Goal: Check status: Check status

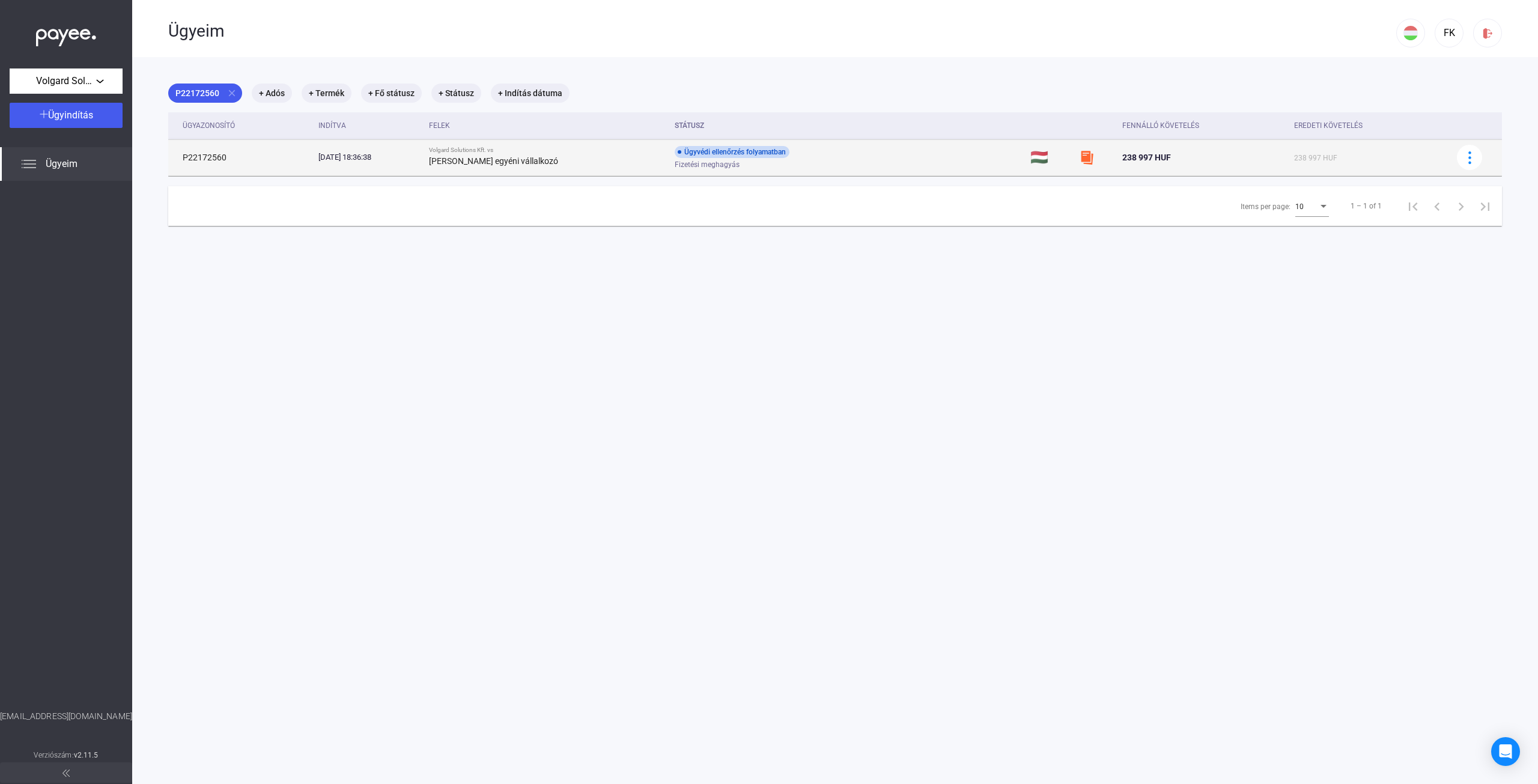
drag, startPoint x: 465, startPoint y: 162, endPoint x: 582, endPoint y: 165, distance: 117.0
click at [582, 165] on div "[PERSON_NAME] egyéni vállalkozó" at bounding box center [547, 161] width 236 height 15
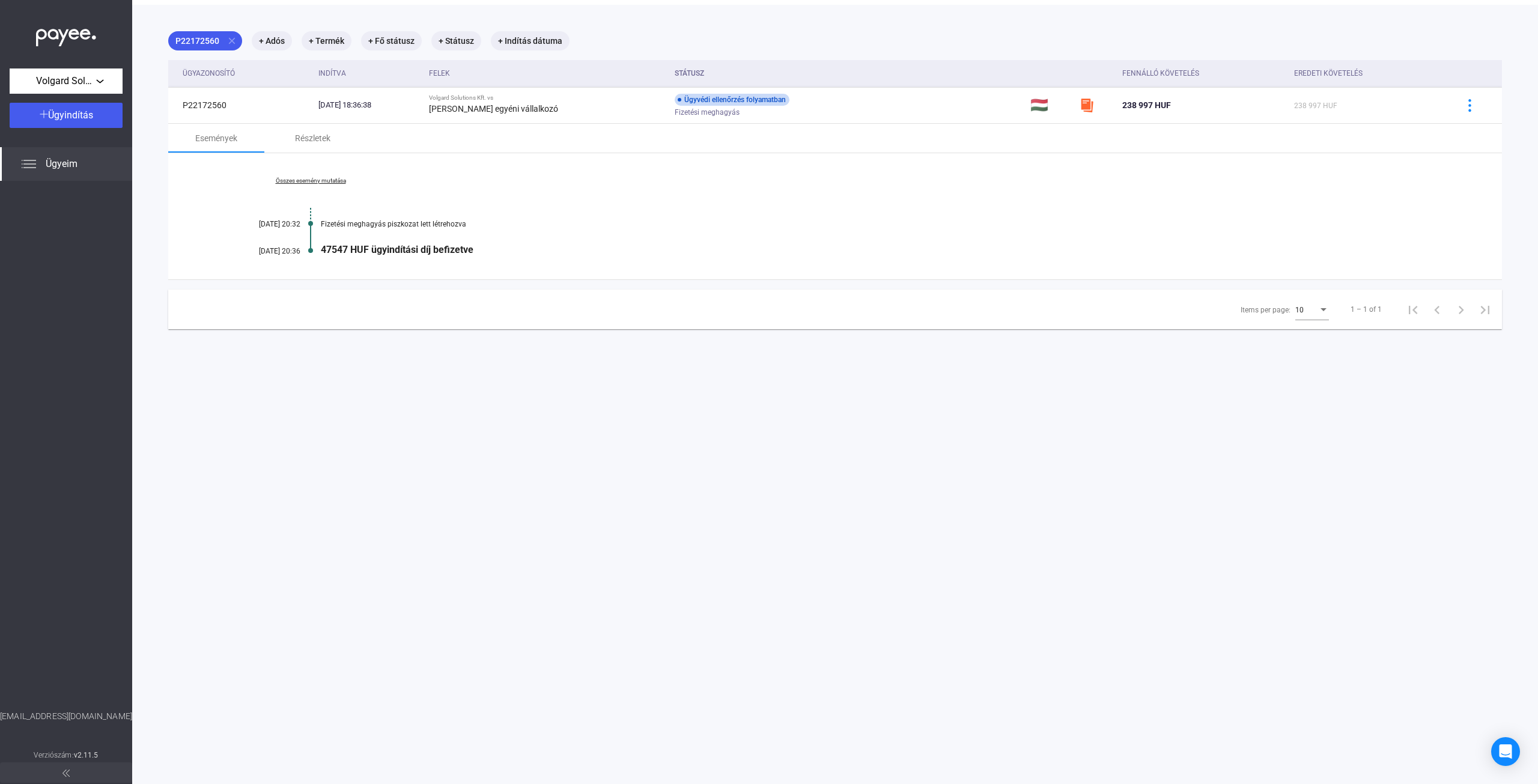
scroll to position [57, 0]
click at [88, 774] on button at bounding box center [66, 772] width 132 height 21
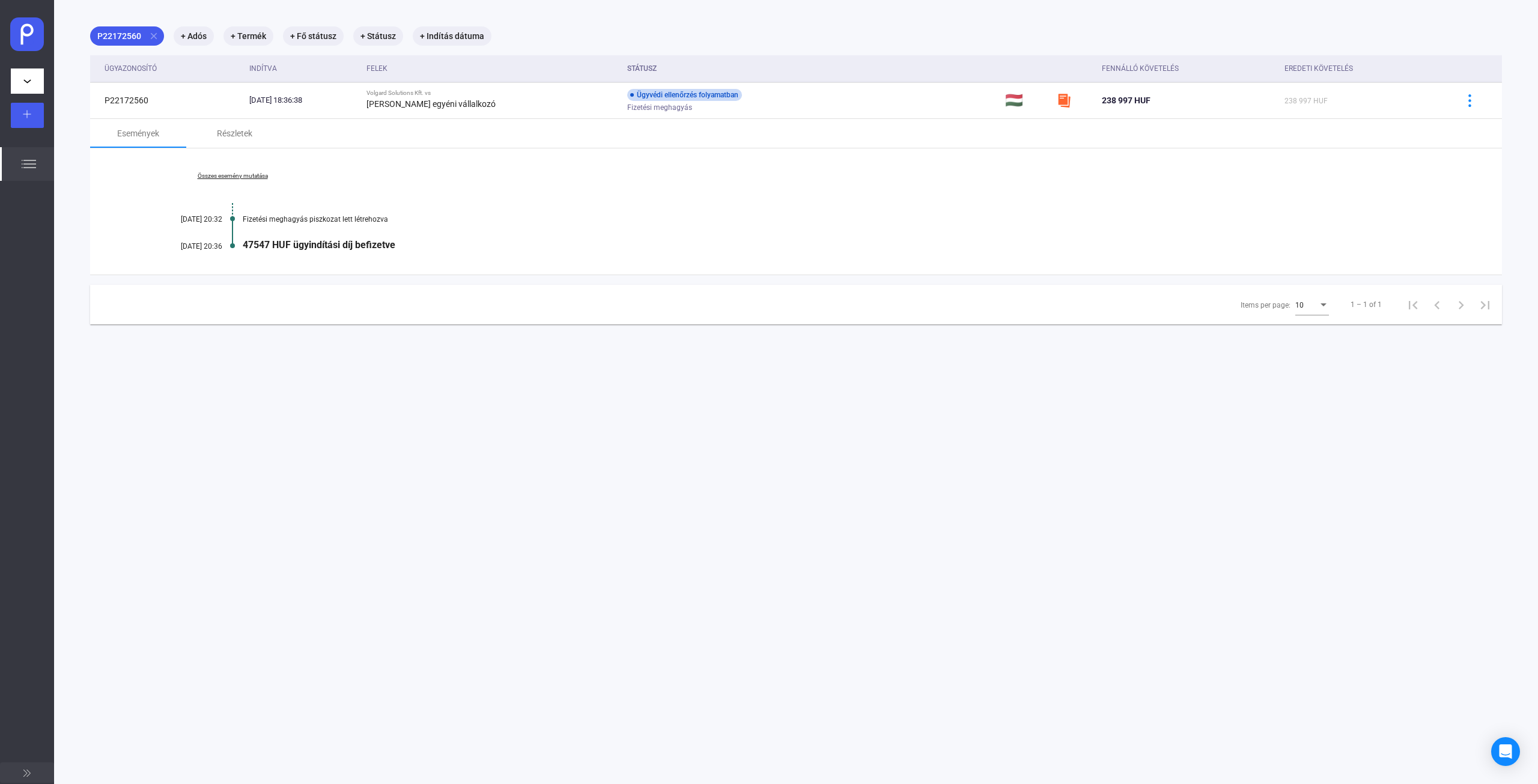
click at [26, 39] on img at bounding box center [27, 35] width 34 height 34
